Goal: Use online tool/utility: Utilize a website feature to perform a specific function

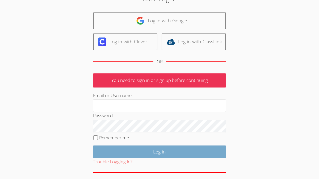
scroll to position [31, 0]
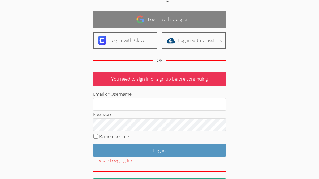
click at [180, 21] on link "Log in with Google" at bounding box center [159, 19] width 133 height 17
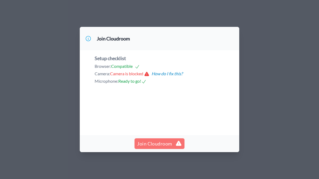
click at [162, 138] on button "Join Cloudroom" at bounding box center [159, 143] width 50 height 11
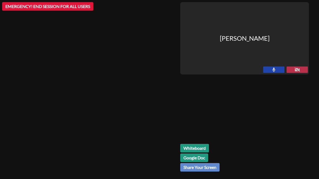
click at [200, 146] on link "Whiteboard" at bounding box center [194, 148] width 29 height 8
